Goal: Check status: Check status

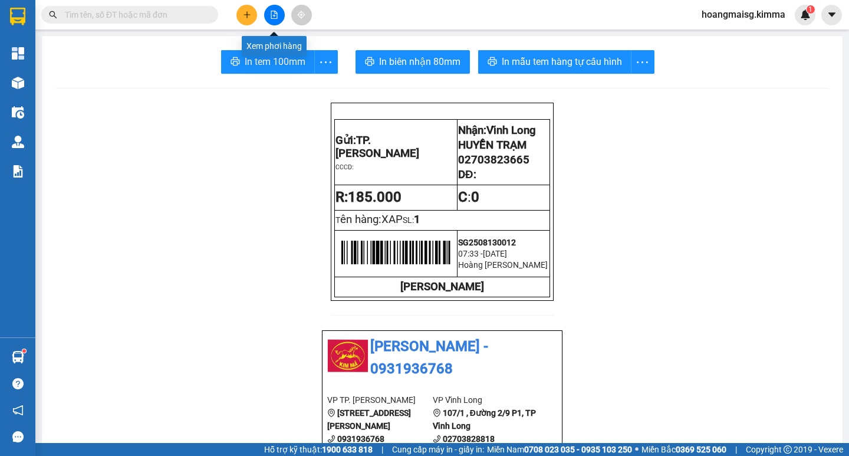
click at [273, 2] on div "Kết quả tìm kiếm ( 0 ) Bộ lọc No Data hoangmaisg.kimma 1" at bounding box center [424, 14] width 849 height 29
click at [272, 15] on icon "file-add" at bounding box center [274, 15] width 8 height 8
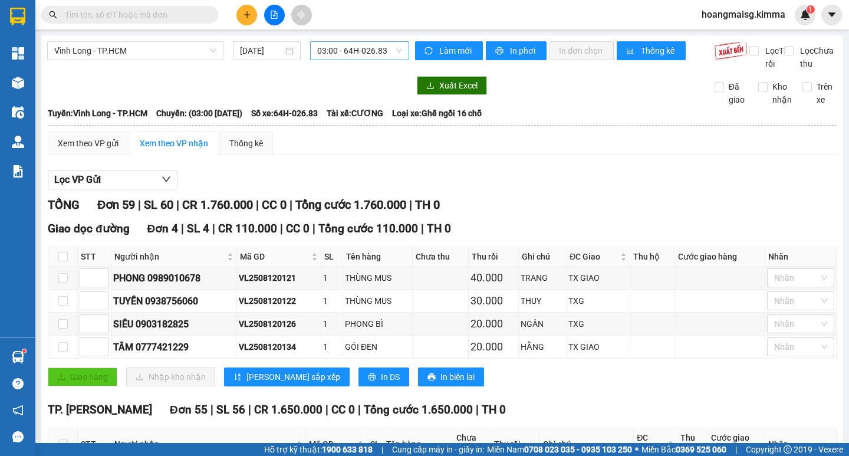
drag, startPoint x: 344, startPoint y: 45, endPoint x: 344, endPoint y: 54, distance: 8.8
click at [344, 47] on span "03:00 - 64H-026.83" at bounding box center [359, 51] width 85 height 18
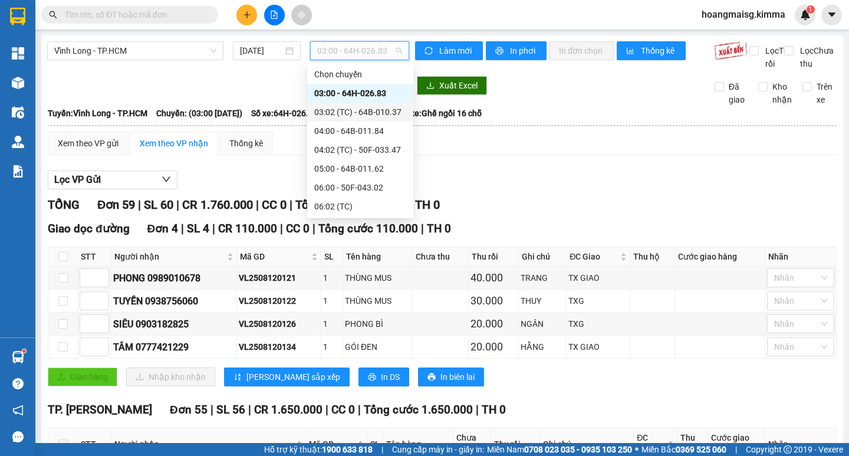
drag, startPoint x: 343, startPoint y: 112, endPoint x: 351, endPoint y: 84, distance: 28.9
click at [344, 111] on div "03:02 (TC) - 64B-010.37" at bounding box center [360, 112] width 92 height 13
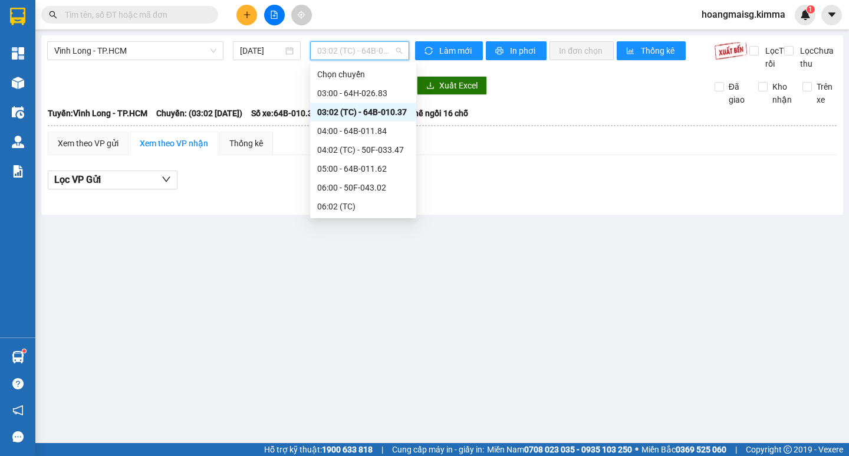
drag, startPoint x: 353, startPoint y: 44, endPoint x: 350, endPoint y: 89, distance: 44.9
click at [352, 48] on span "03:02 (TC) - 64B-010.37" at bounding box center [359, 51] width 85 height 18
click at [355, 133] on div "04:00 - 64B-011.84" at bounding box center [363, 130] width 92 height 13
drag, startPoint x: 347, startPoint y: 50, endPoint x: 357, endPoint y: 151, distance: 101.9
click at [349, 73] on body "Kết quả tìm kiếm ( 0 ) Bộ lọc No Data hoangmaisg.kimma 1 Tổng Quan Kho hàng mới…" at bounding box center [424, 228] width 849 height 456
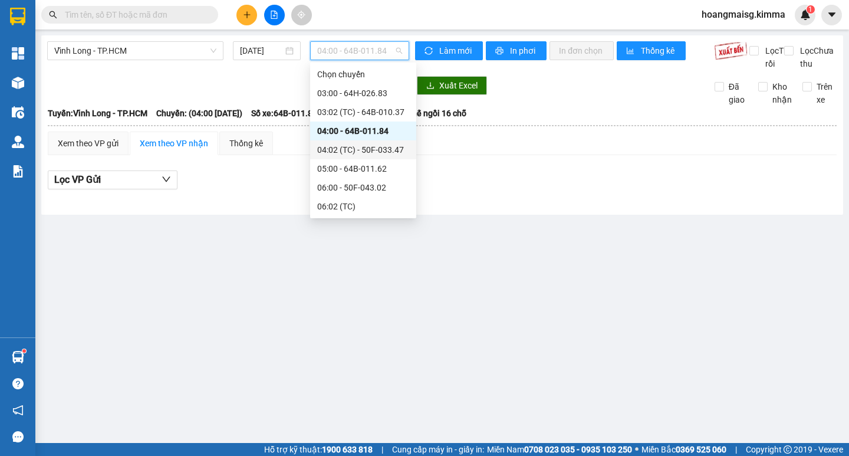
click at [355, 140] on div "04:02 (TC) - 50F-033.47" at bounding box center [363, 149] width 106 height 19
drag, startPoint x: 362, startPoint y: 51, endPoint x: 365, endPoint y: 134, distance: 83.2
click at [363, 74] on body "Kết quả tìm kiếm ( 0 ) Bộ lọc No Data hoangmaisg.kimma 1 Tổng Quan Kho hàng mới…" at bounding box center [424, 228] width 849 height 456
click at [366, 169] on div "05:00 - 64B-011.62" at bounding box center [363, 168] width 92 height 13
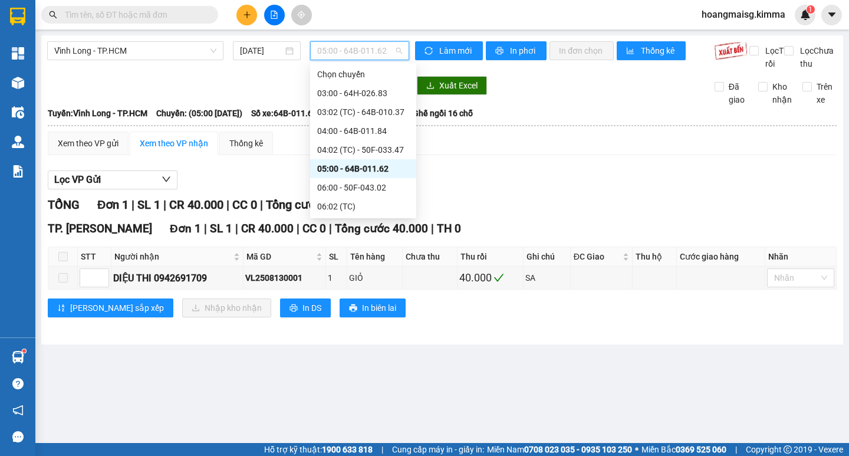
drag, startPoint x: 377, startPoint y: 54, endPoint x: 319, endPoint y: 190, distance: 147.7
click at [376, 55] on span "05:00 - 64B-011.62" at bounding box center [359, 51] width 85 height 18
click at [331, 189] on div "06:00 - 50F-043.02" at bounding box center [363, 187] width 92 height 13
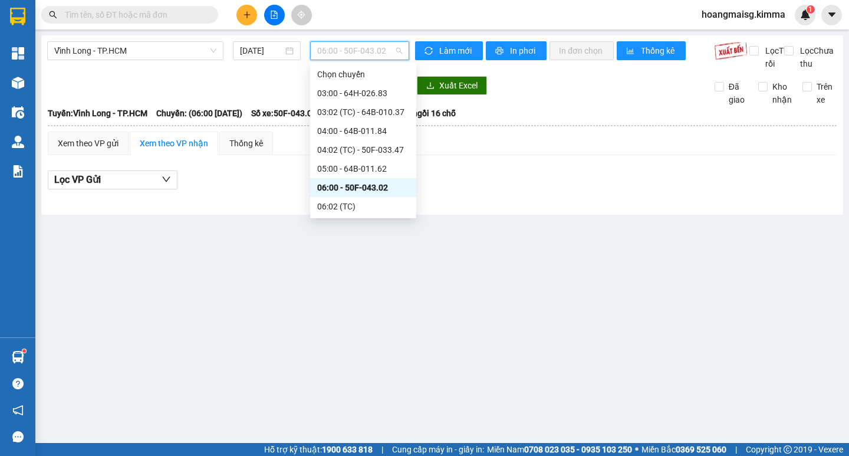
drag, startPoint x: 351, startPoint y: 51, endPoint x: 327, endPoint y: 220, distance: 170.4
click at [352, 58] on span "06:00 - 50F-043.02" at bounding box center [359, 51] width 85 height 18
click at [332, 205] on div "06:02 (TC)" at bounding box center [363, 206] width 92 height 13
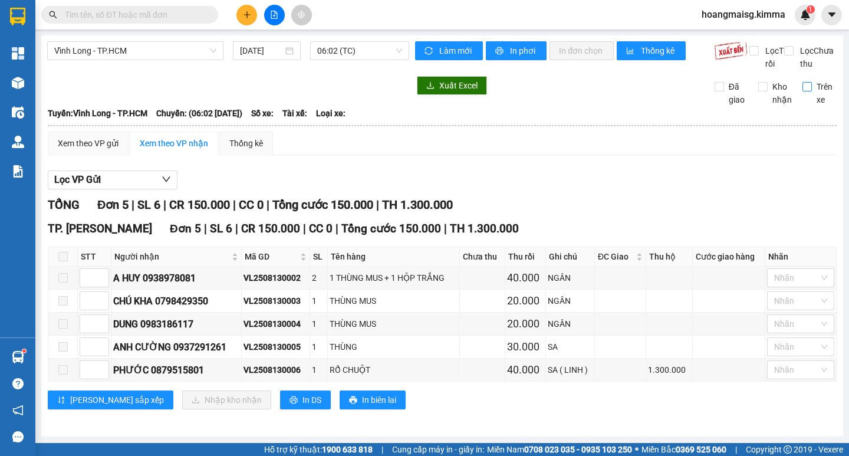
click at [802, 91] on input "Trên xe" at bounding box center [806, 86] width 9 height 9
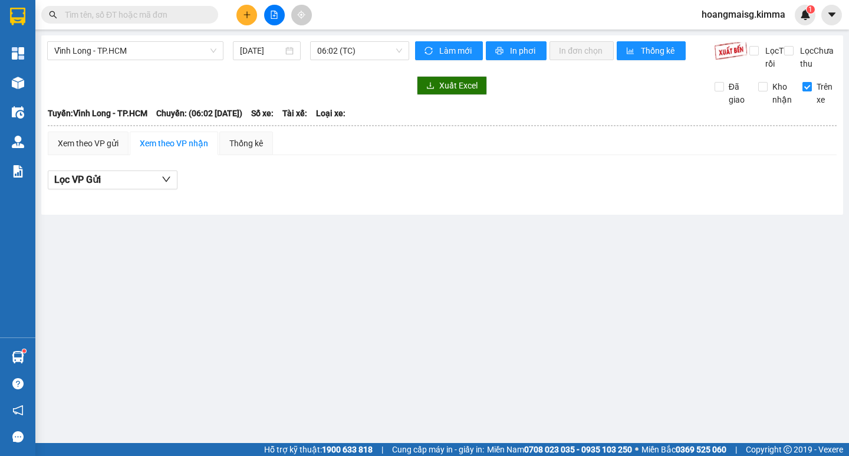
click at [809, 91] on input "Trên xe" at bounding box center [806, 86] width 9 height 9
checkbox input "false"
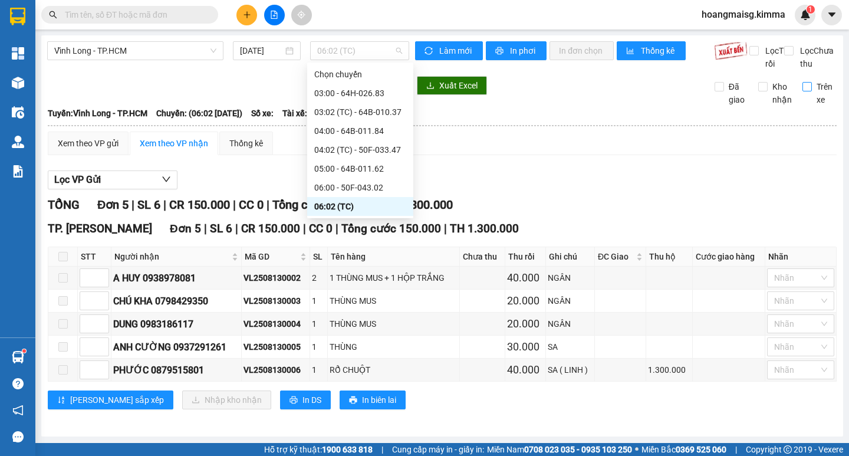
drag, startPoint x: 348, startPoint y: 51, endPoint x: 347, endPoint y: 85, distance: 34.8
click at [347, 51] on span "06:02 (TC)" at bounding box center [359, 51] width 85 height 18
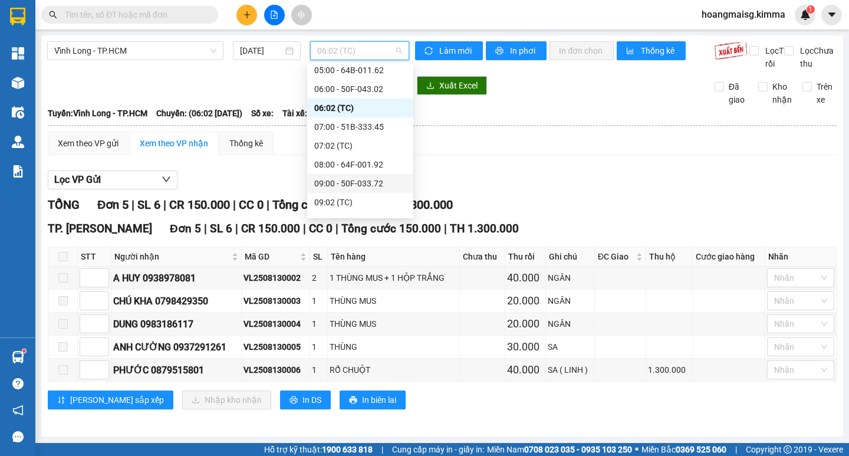
scroll to position [118, 0]
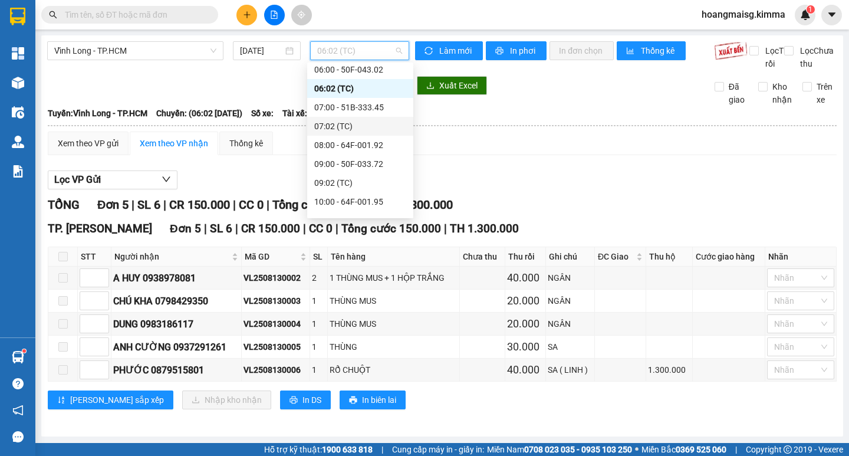
click at [340, 125] on div "07:02 (TC)" at bounding box center [360, 126] width 92 height 13
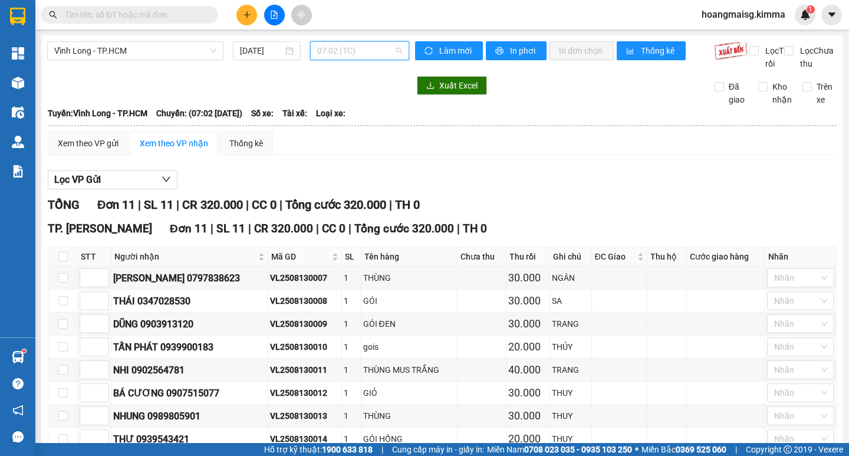
click at [327, 51] on span "07:02 (TC)" at bounding box center [359, 51] width 85 height 18
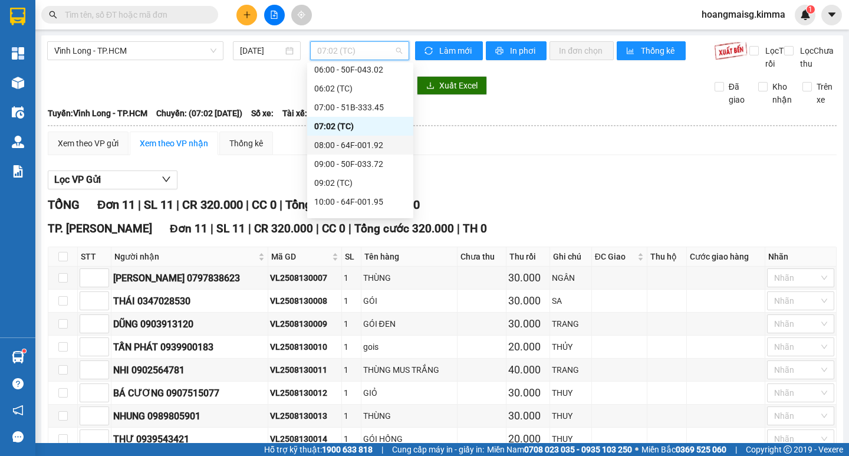
click at [353, 138] on div "08:00 - 64F-001.92" at bounding box center [360, 145] width 106 height 19
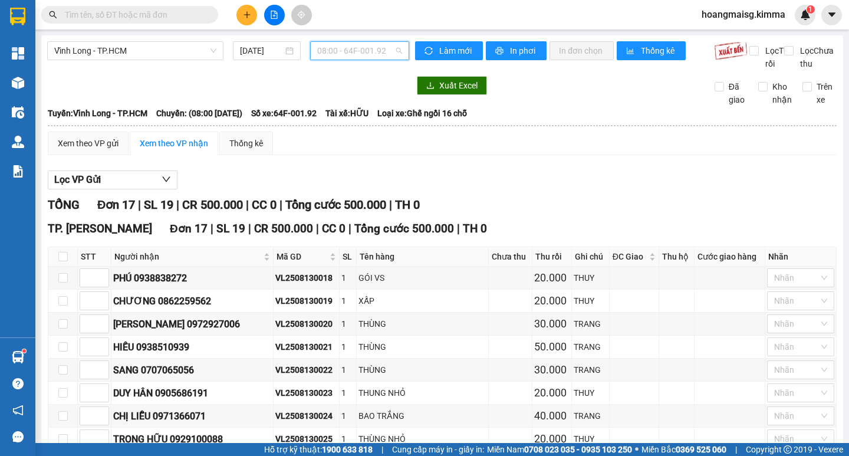
click at [324, 51] on span "08:00 - 64F-001.92" at bounding box center [359, 51] width 85 height 18
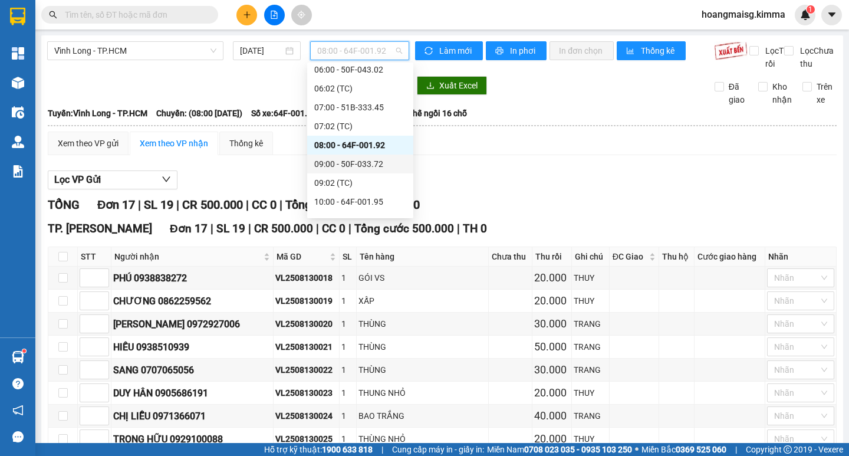
click at [346, 158] on div "09:00 - 50F-033.72" at bounding box center [360, 163] width 92 height 13
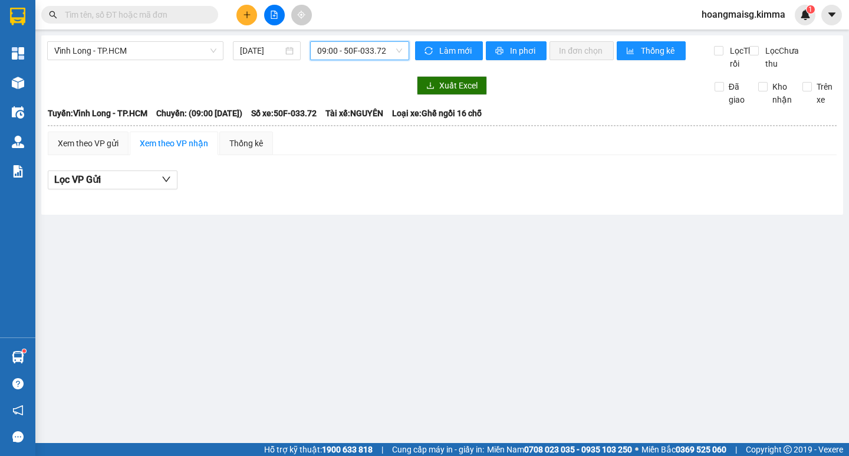
drag, startPoint x: 358, startPoint y: 53, endPoint x: 358, endPoint y: 64, distance: 10.6
click at [358, 55] on span "09:00 - 50F-033.72" at bounding box center [359, 51] width 85 height 18
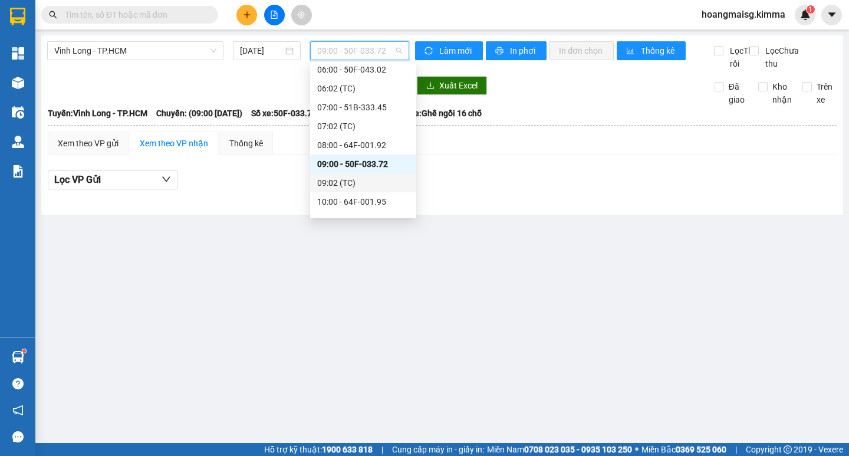
click at [347, 186] on div "09:02 (TC)" at bounding box center [363, 182] width 92 height 13
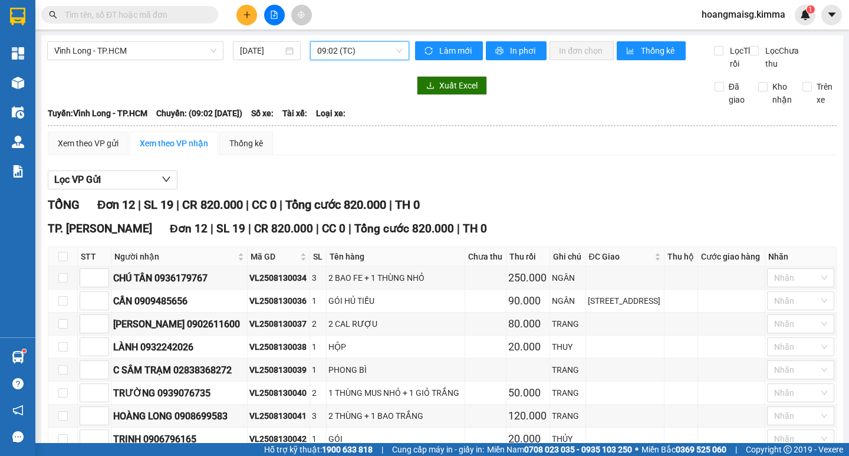
click at [346, 55] on span "09:02 (TC)" at bounding box center [359, 51] width 85 height 18
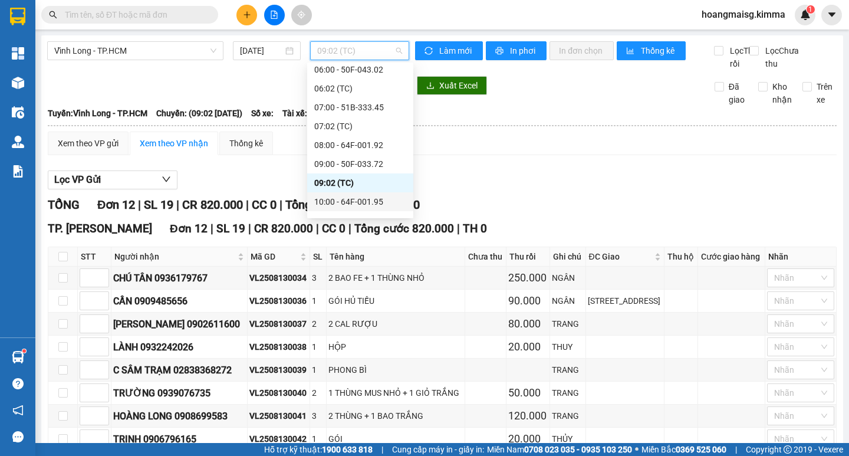
click at [357, 197] on div "10:00 - 64F-001.95" at bounding box center [360, 201] width 92 height 13
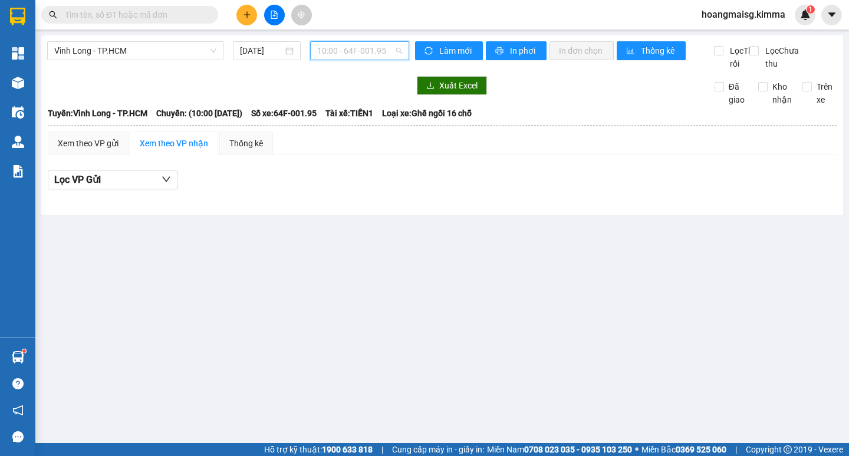
drag, startPoint x: 358, startPoint y: 50, endPoint x: 361, endPoint y: 124, distance: 74.9
click at [358, 51] on span "10:00 - 64F-001.95" at bounding box center [359, 51] width 85 height 18
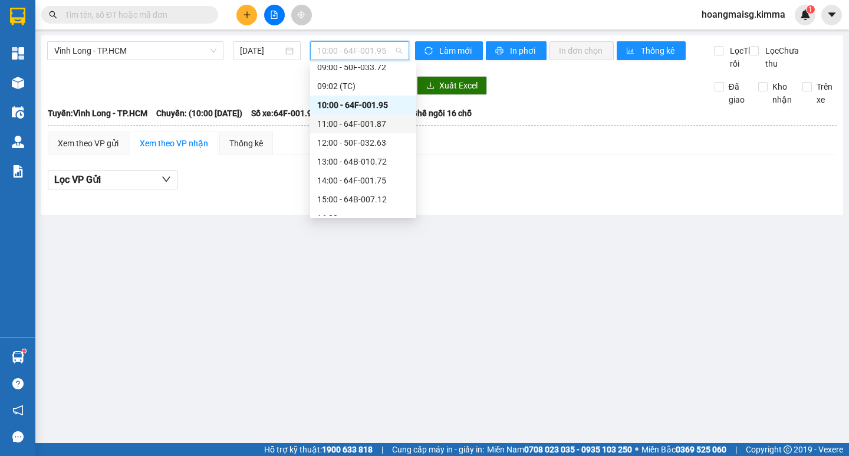
scroll to position [236, 0]
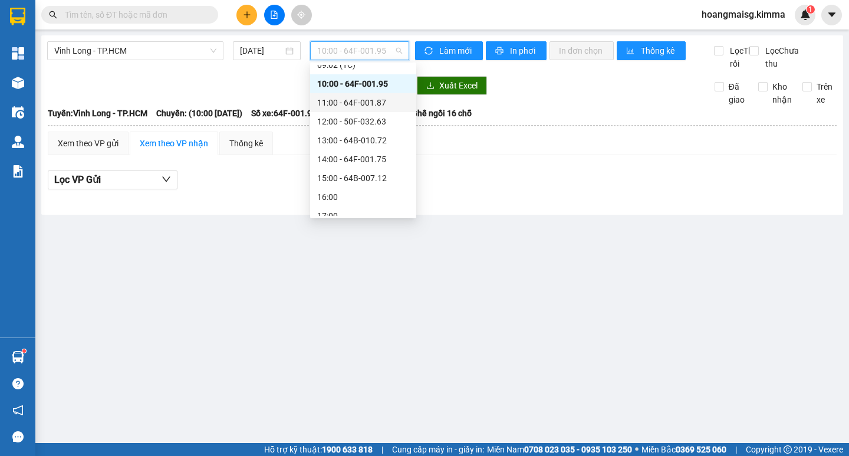
click at [358, 104] on div "11:00 - 64F-001.87" at bounding box center [363, 102] width 92 height 13
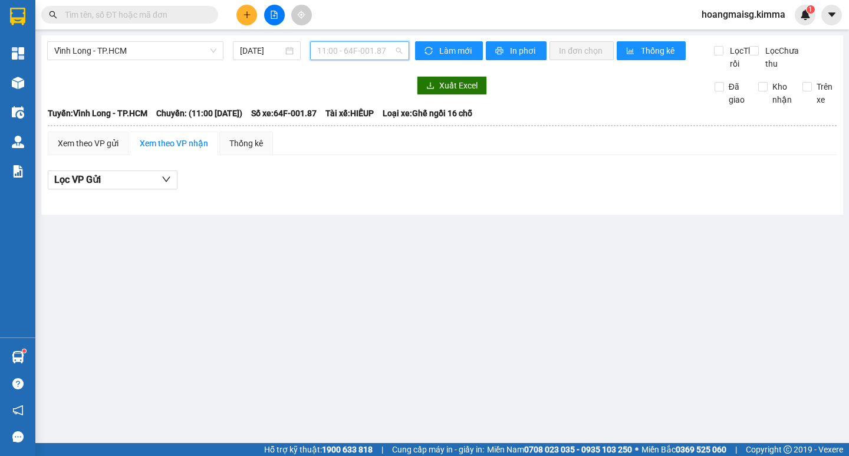
click at [360, 45] on span "11:00 - 64F-001.87" at bounding box center [359, 51] width 85 height 18
